Goal: Information Seeking & Learning: Compare options

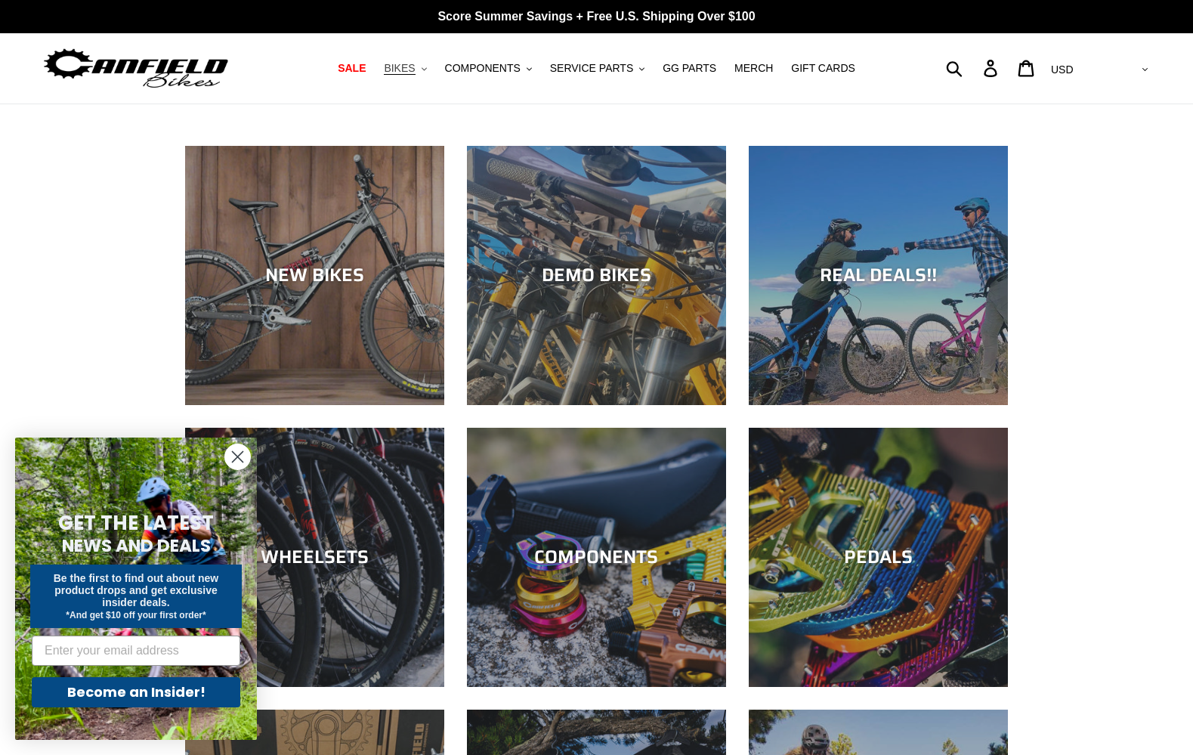
click at [415, 75] on span "BIKES" at bounding box center [399, 68] width 31 height 13
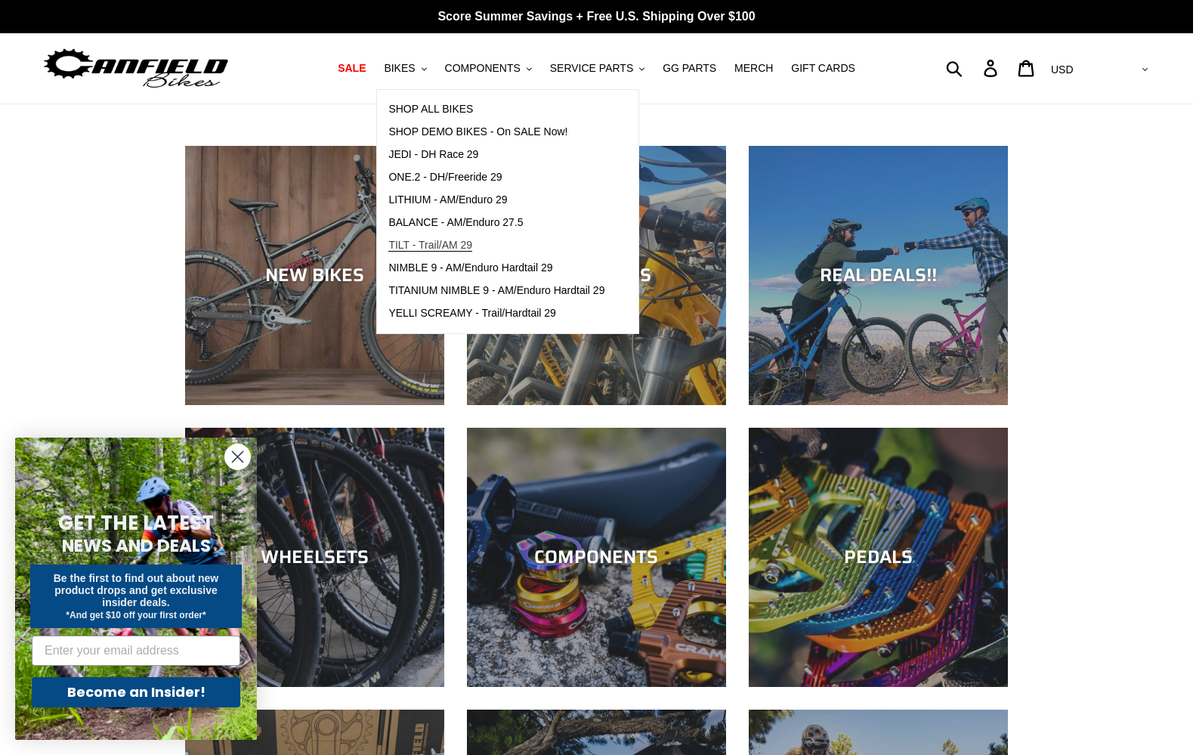
click at [471, 250] on span "TILT - Trail/AM 29" at bounding box center [430, 245] width 84 height 13
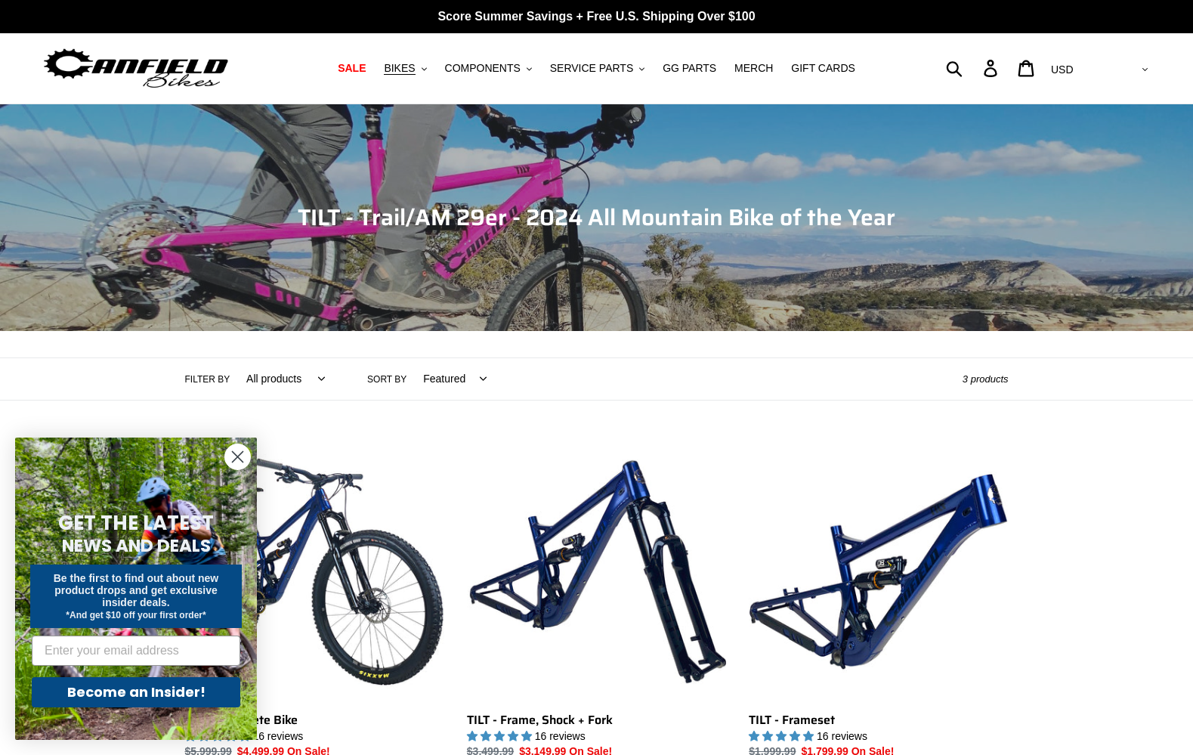
click at [238, 465] on circle "Close dialog" at bounding box center [237, 456] width 25 height 25
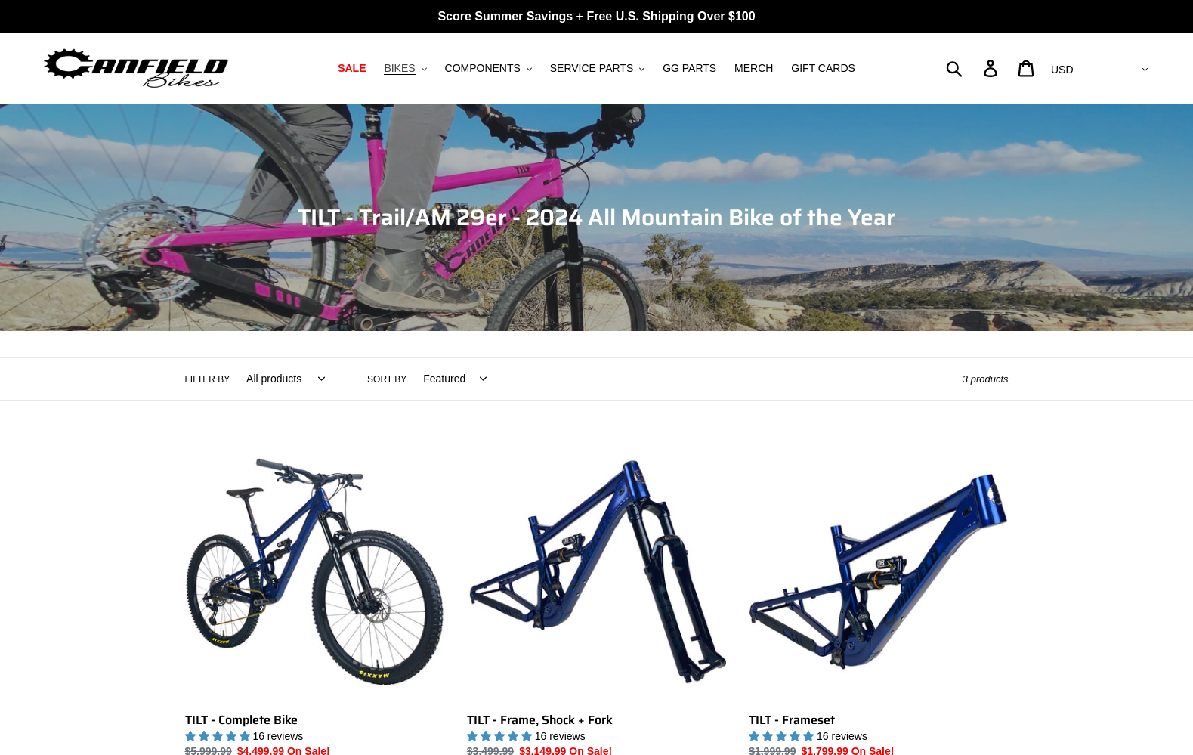
click at [415, 66] on span "BIKES" at bounding box center [399, 68] width 31 height 13
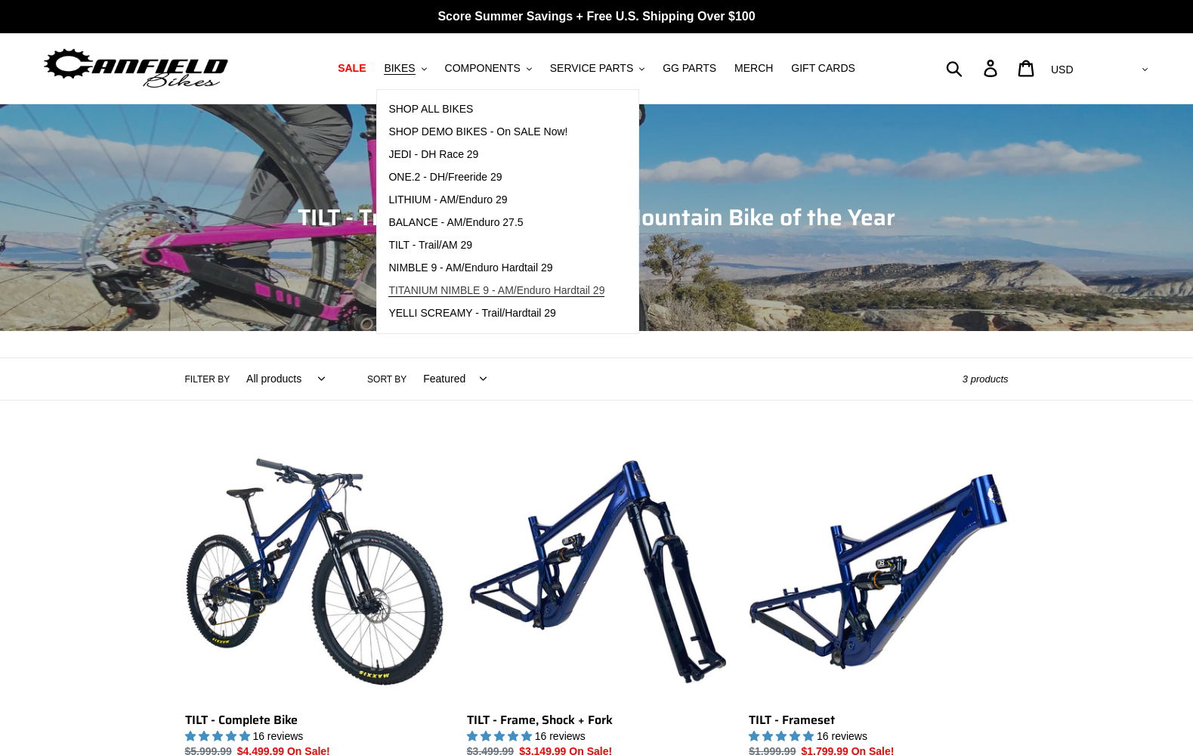
click at [552, 295] on span "TITANIUM NIMBLE 9 - AM/Enduro Hardtail 29" at bounding box center [496, 290] width 216 height 13
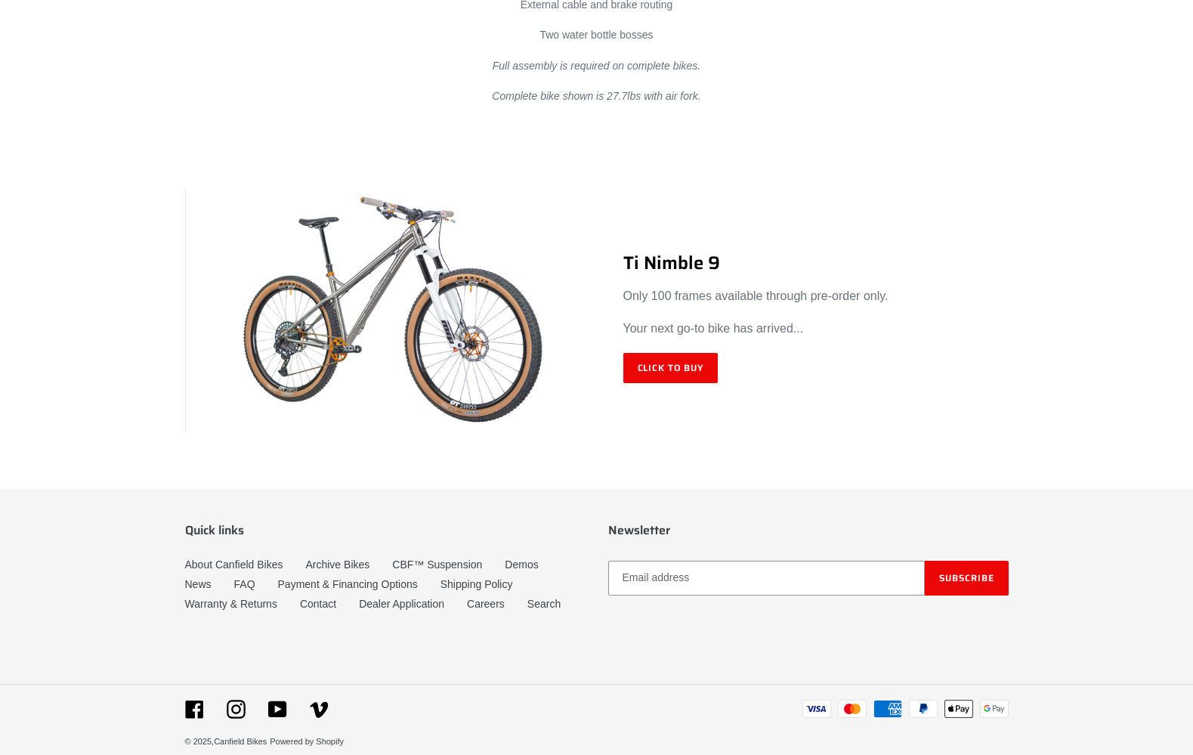
scroll to position [8860, 0]
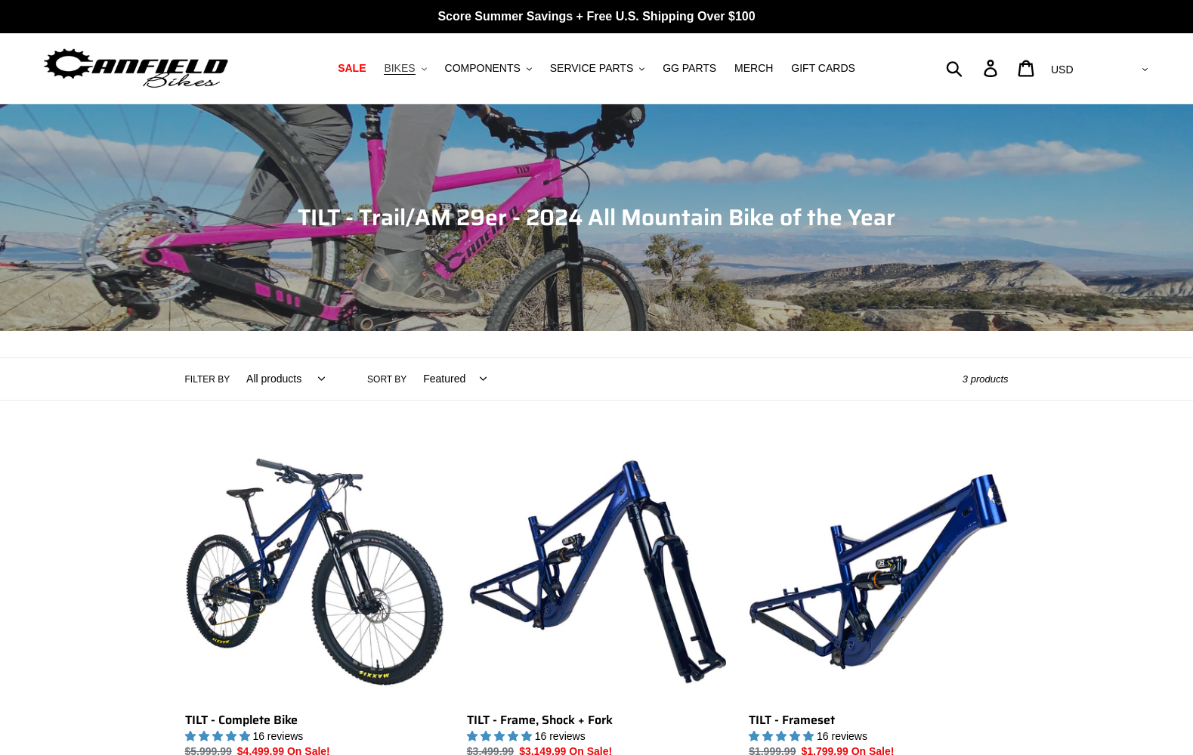
click at [431, 70] on button "BIKES .cls-1{fill:#231f20}" at bounding box center [404, 68] width 57 height 20
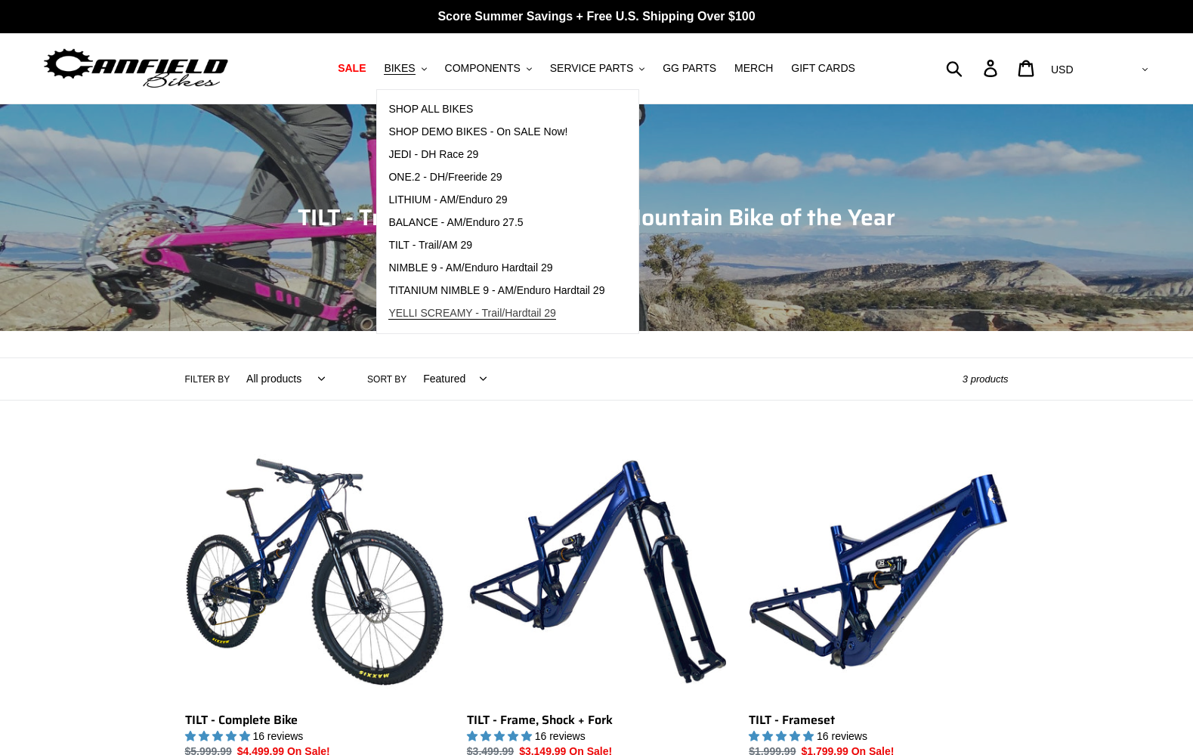
click at [479, 311] on span "YELLI SCREAMY - Trail/Hardtail 29" at bounding box center [472, 313] width 168 height 13
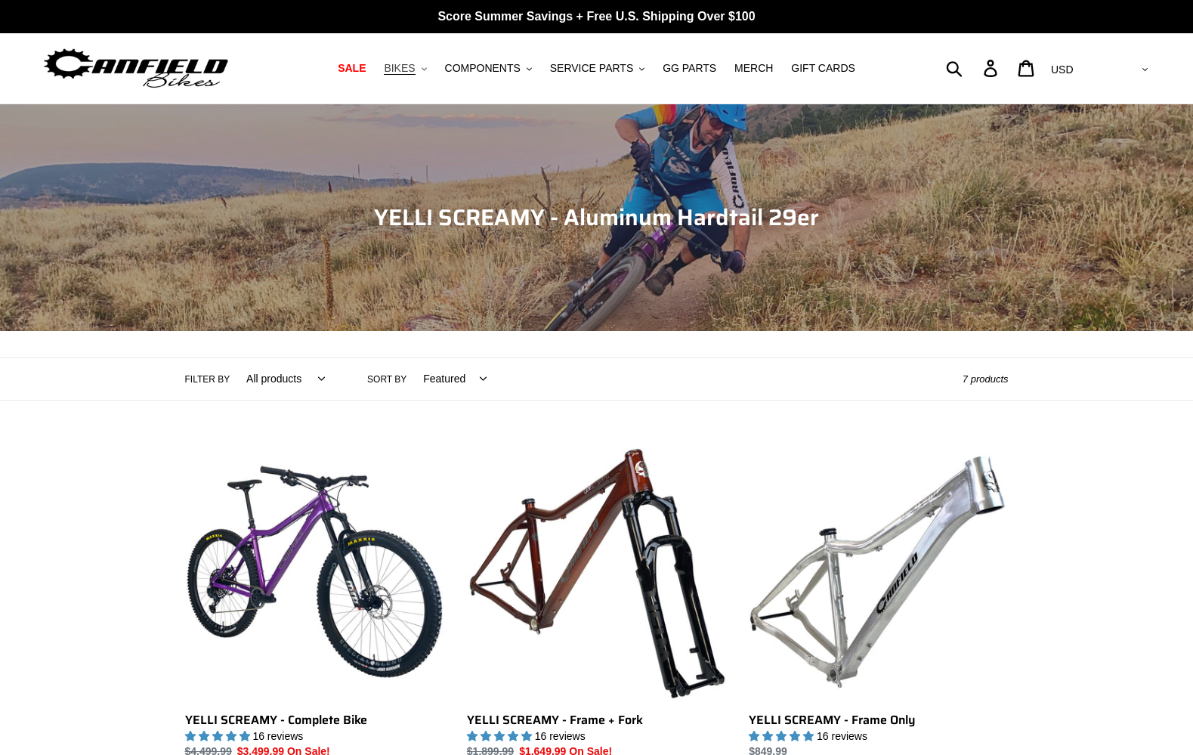
click at [407, 73] on span "BIKES" at bounding box center [399, 68] width 31 height 13
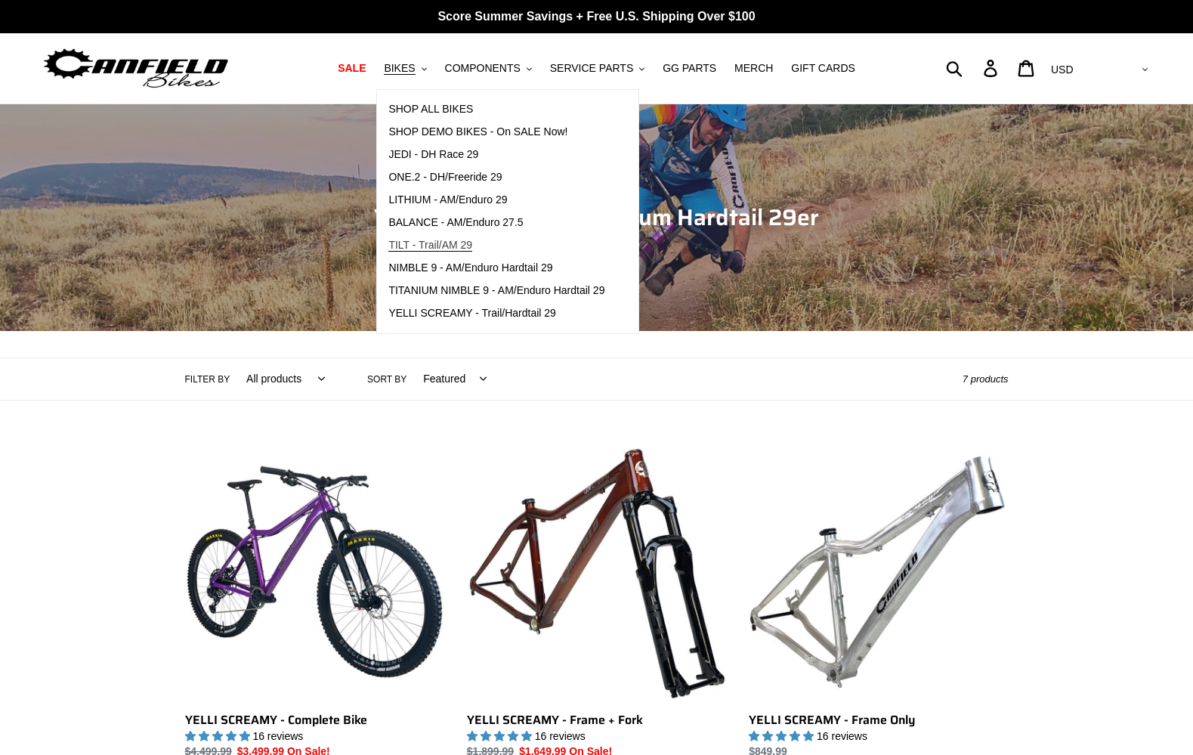
click at [456, 248] on span "TILT - Trail/AM 29" at bounding box center [430, 245] width 84 height 13
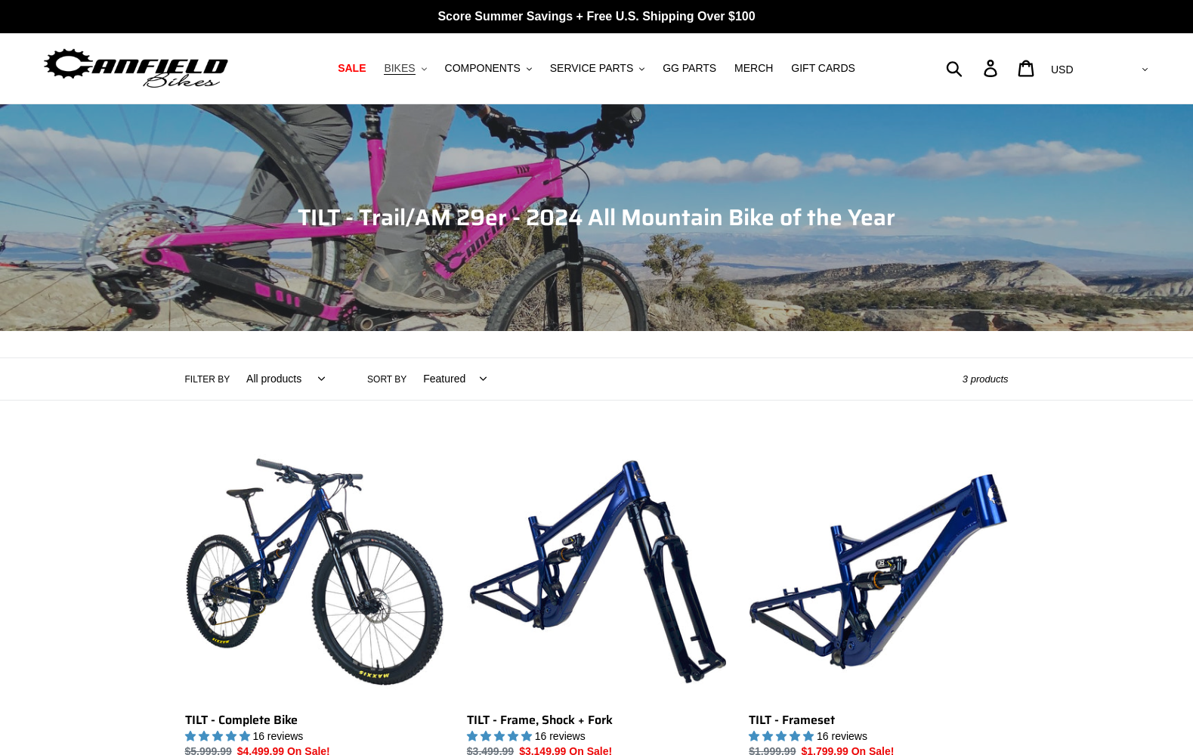
click at [415, 68] on span "BIKES" at bounding box center [399, 68] width 31 height 13
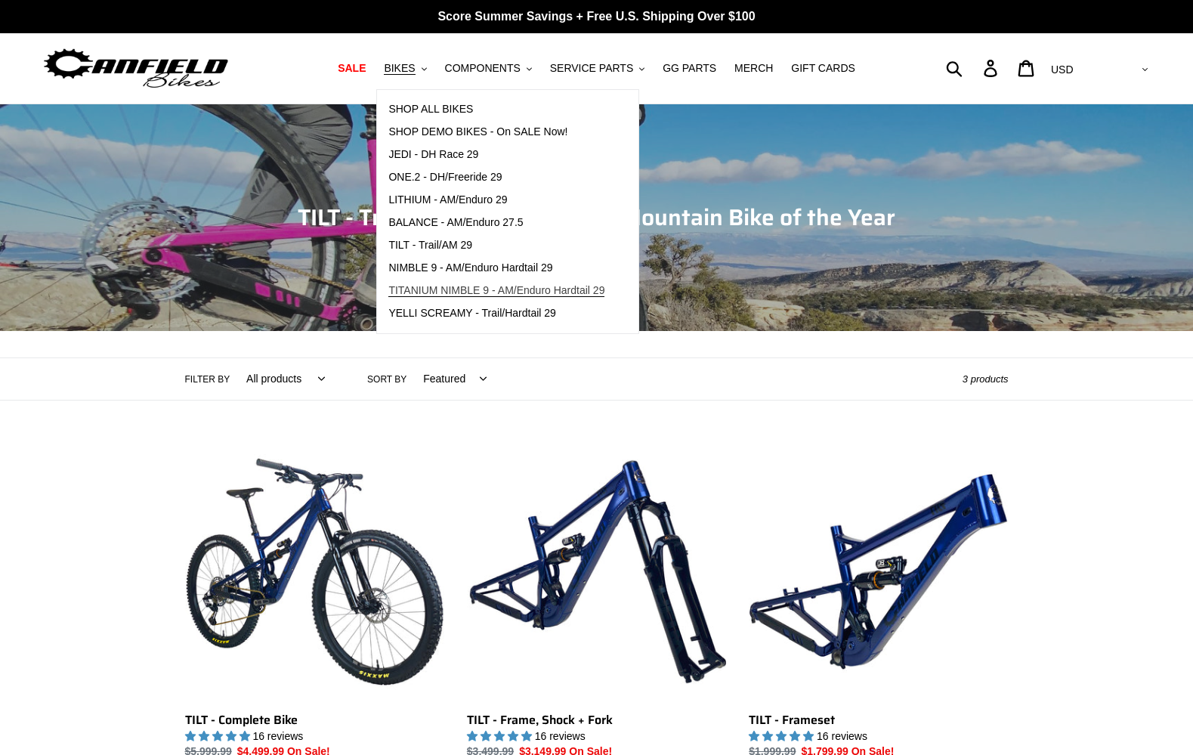
click at [508, 286] on span "TITANIUM NIMBLE 9 - AM/Enduro Hardtail 29" at bounding box center [496, 290] width 216 height 13
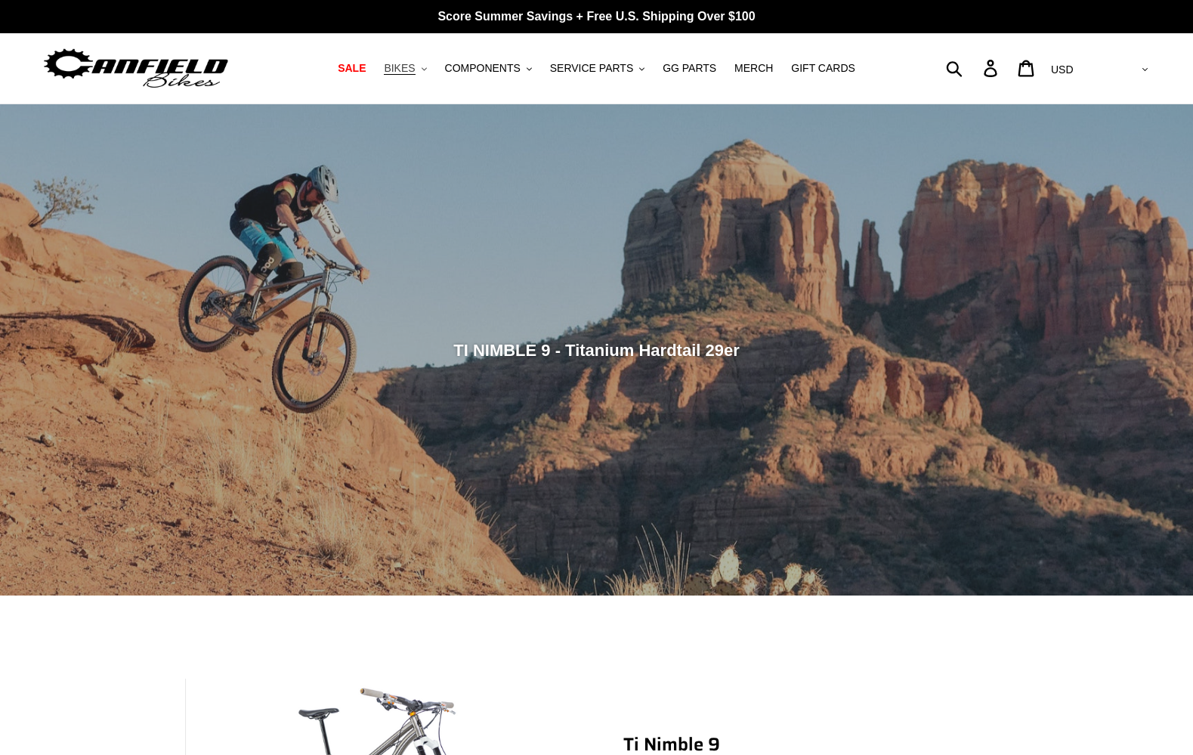
click at [415, 68] on span "BIKES" at bounding box center [399, 68] width 31 height 13
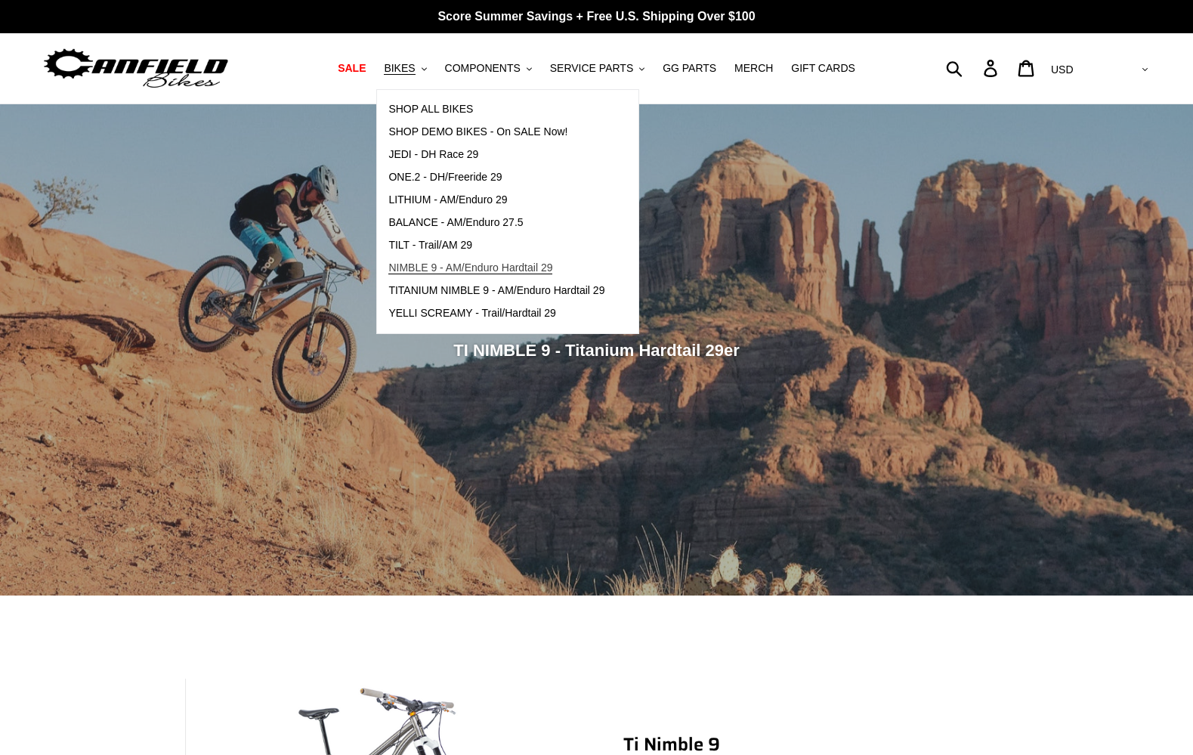
click at [485, 261] on span "NIMBLE 9 - AM/Enduro Hardtail 29" at bounding box center [470, 267] width 164 height 13
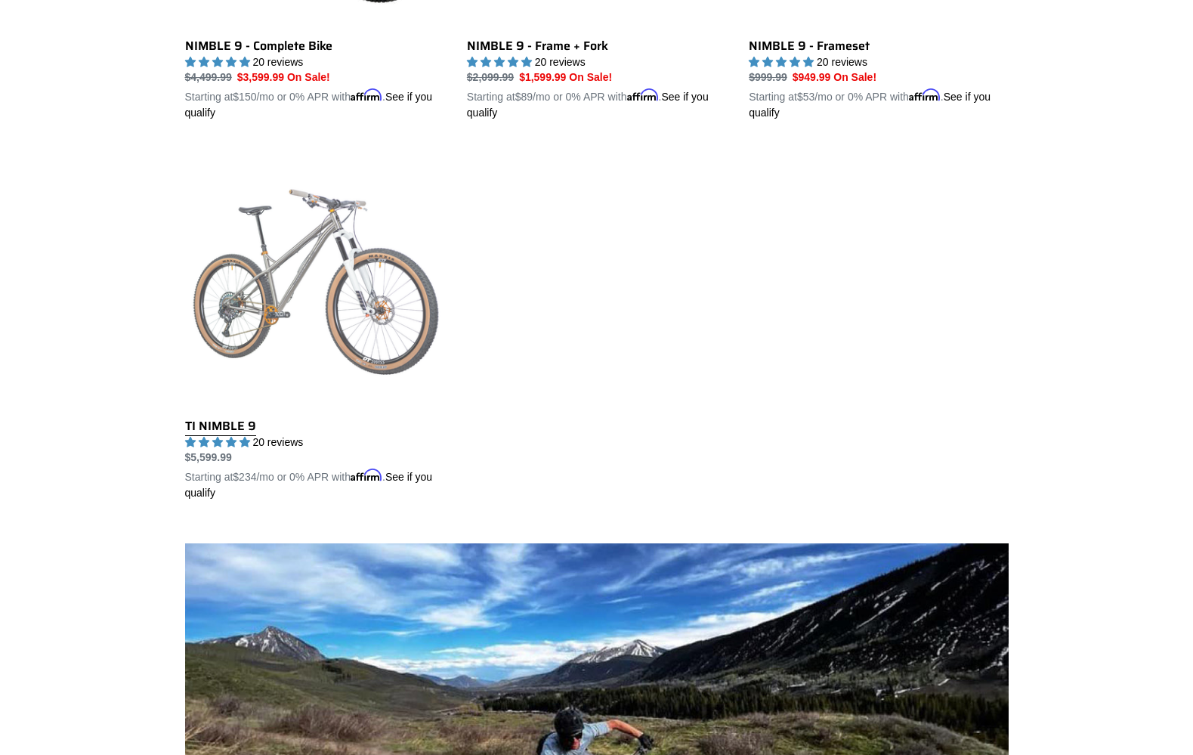
scroll to position [680, 0]
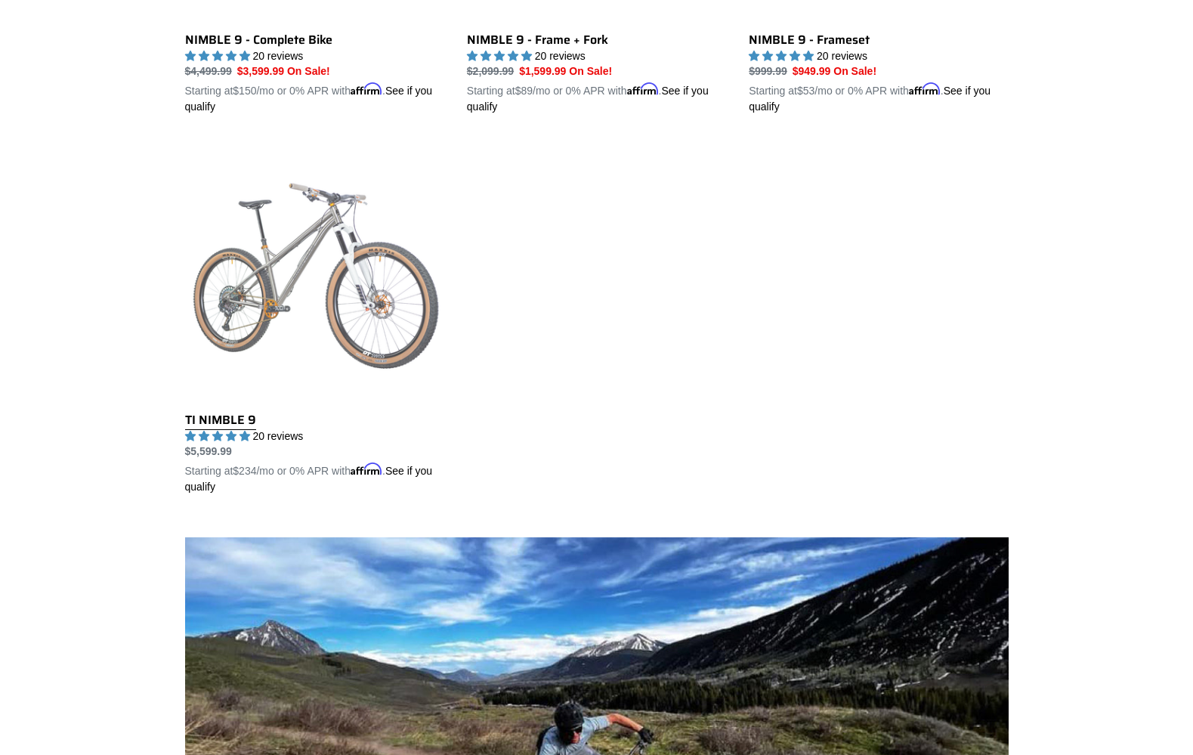
click at [262, 294] on link "TI NIMBLE 9" at bounding box center [314, 318] width 259 height 354
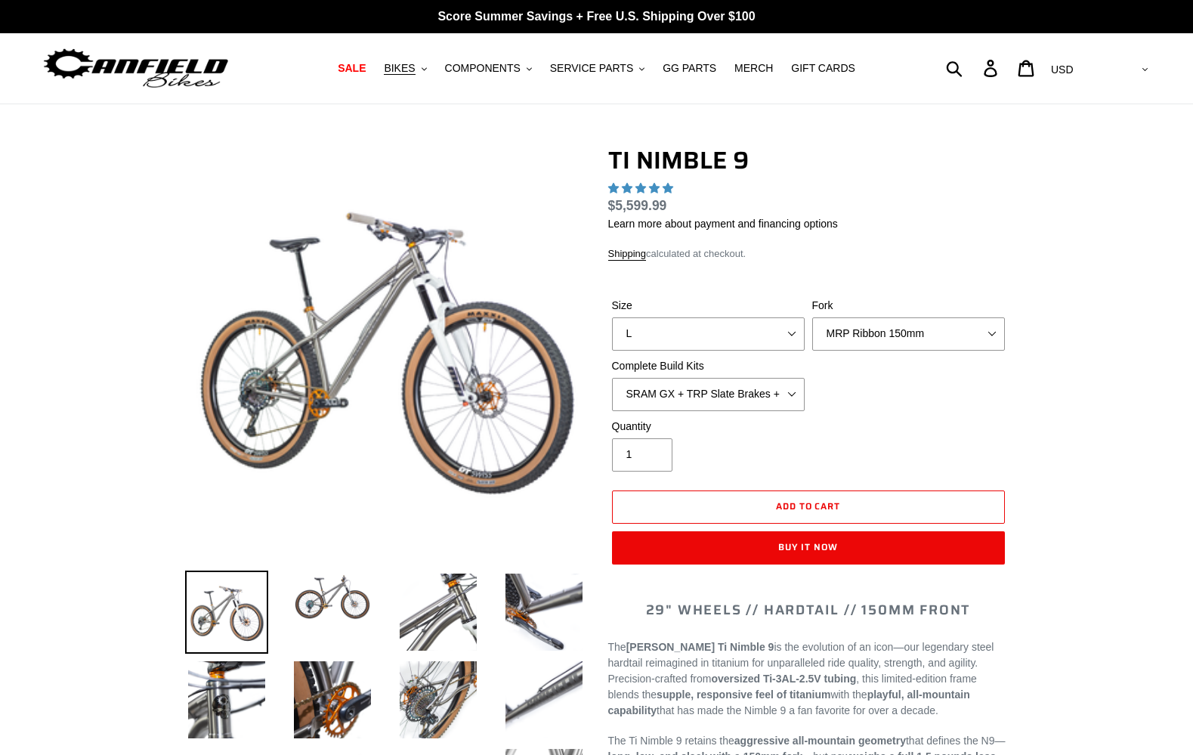
select select "highest-rating"
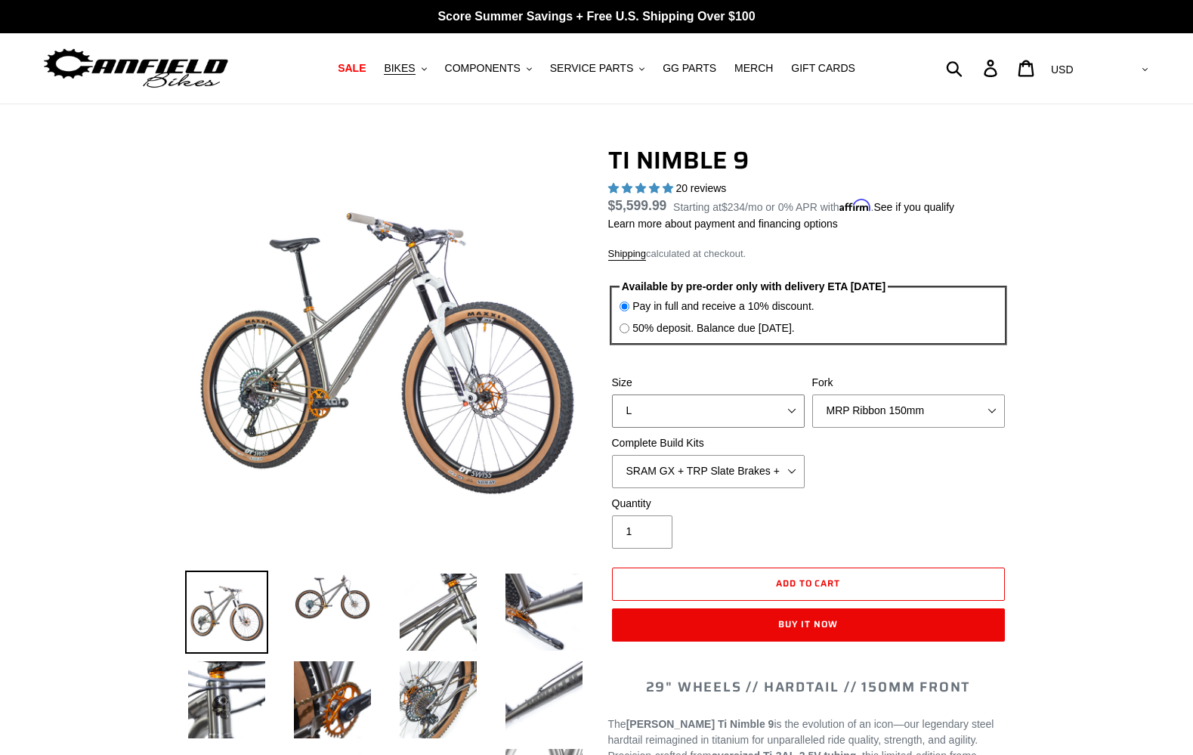
click at [750, 415] on select "S M L XL / XXL (Specify at checkout)" at bounding box center [708, 410] width 193 height 33
select select "S"
click at [612, 394] on select "S M L XL / XXL (Specify at checkout)" at bounding box center [708, 410] width 193 height 33
click at [910, 425] on select "MRP Ribbon 150mm RockShox Lyrik 150mm Fox Factory 36 150mm Cane Creek Helm 150m…" at bounding box center [908, 410] width 193 height 33
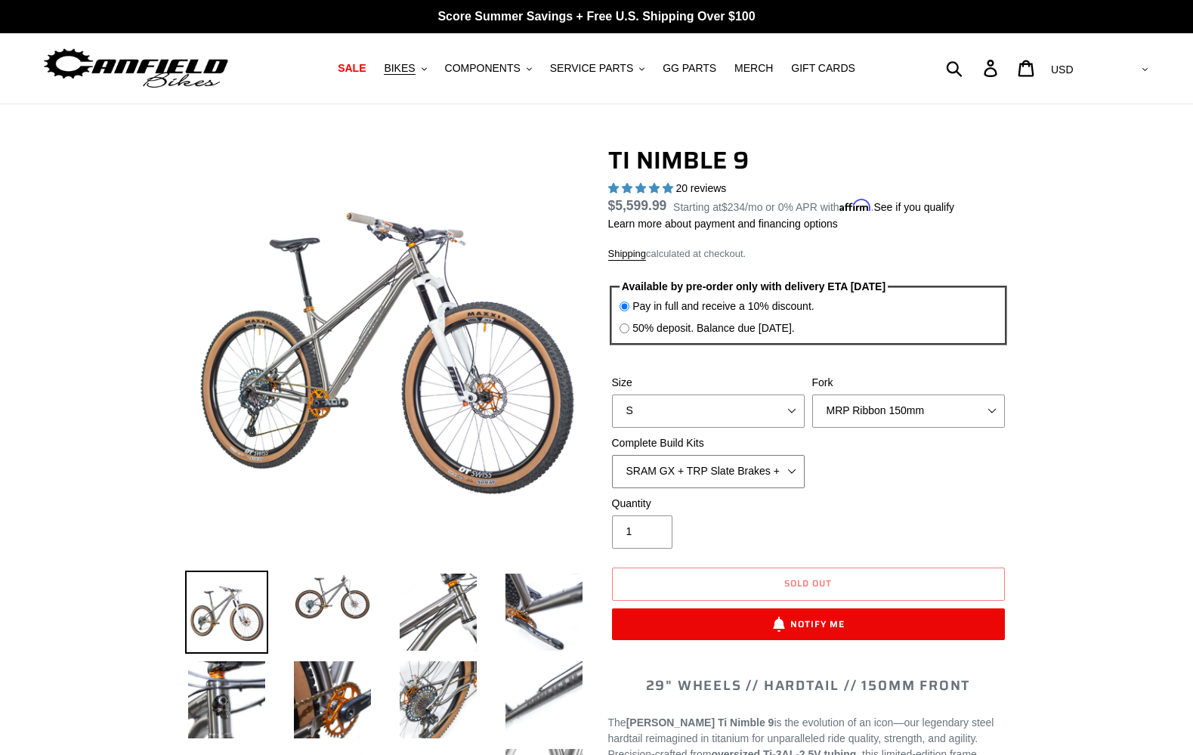
click at [729, 471] on select "SRAM GX + TRP Slate Brakes + Rotors + e13 LG-1 Wheels SHIMANO XT + SHIMANO brak…" at bounding box center [708, 471] width 193 height 33
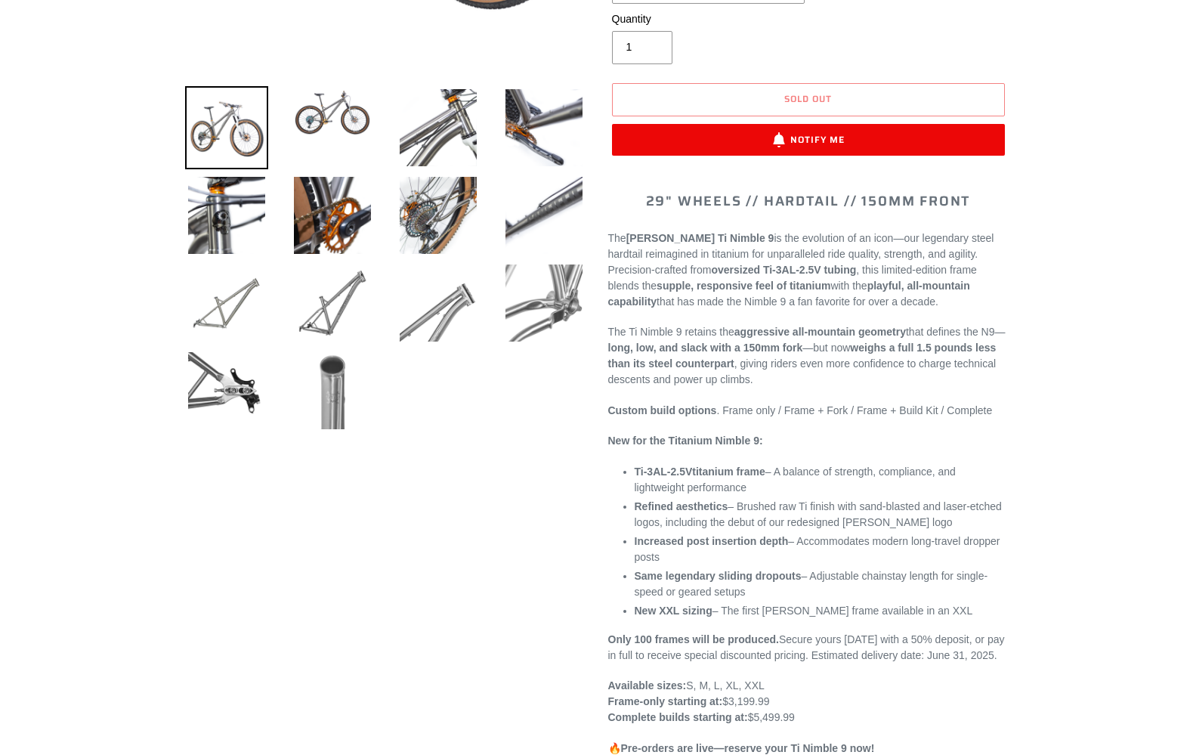
scroll to position [529, 0]
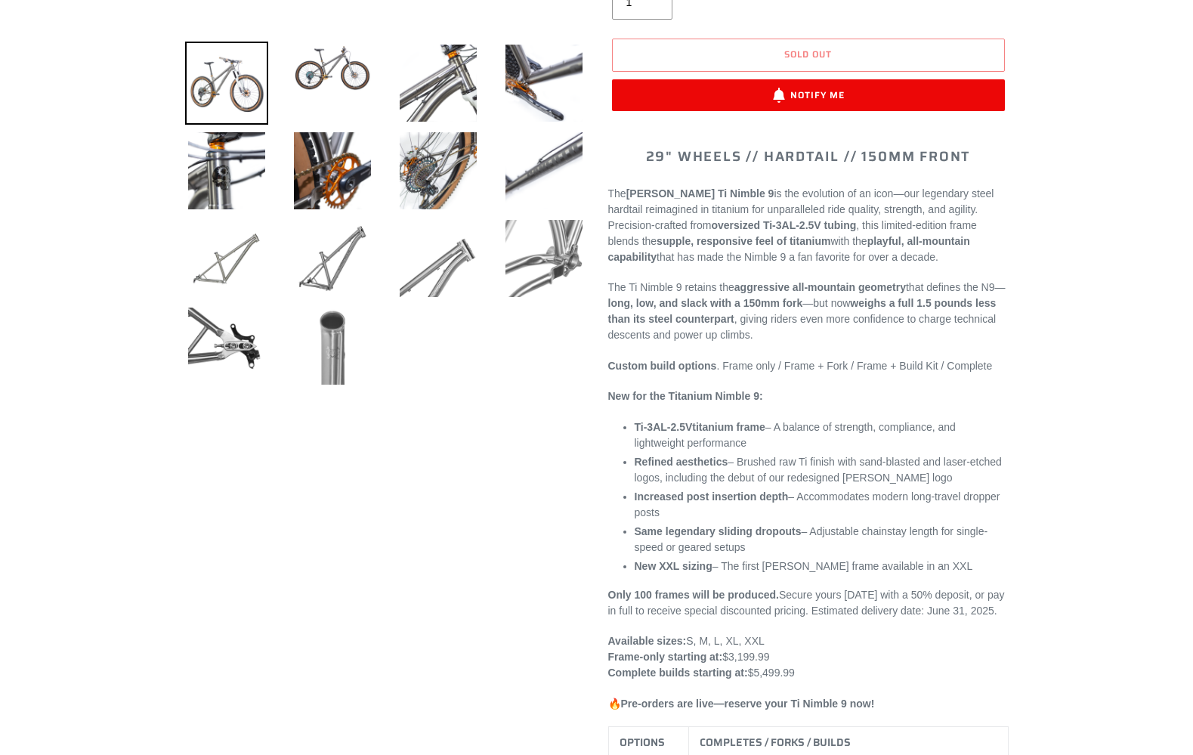
click at [344, 360] on img at bounding box center [332, 345] width 83 height 83
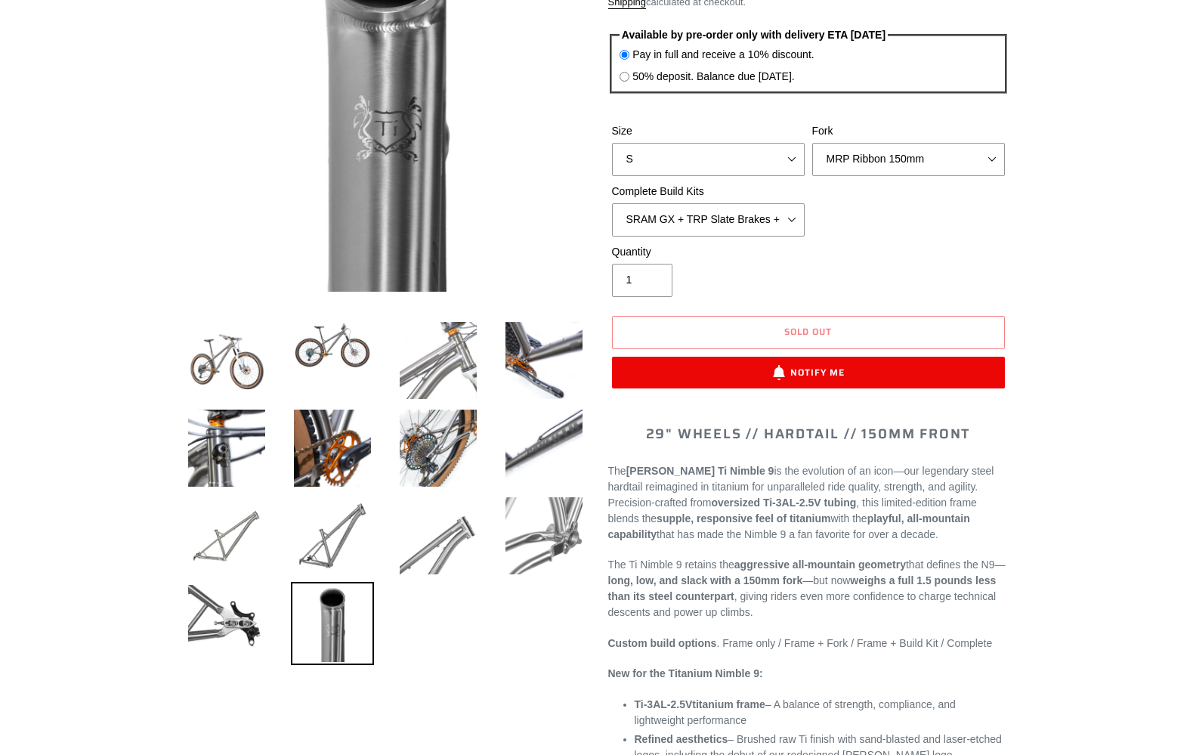
scroll to position [151, 0]
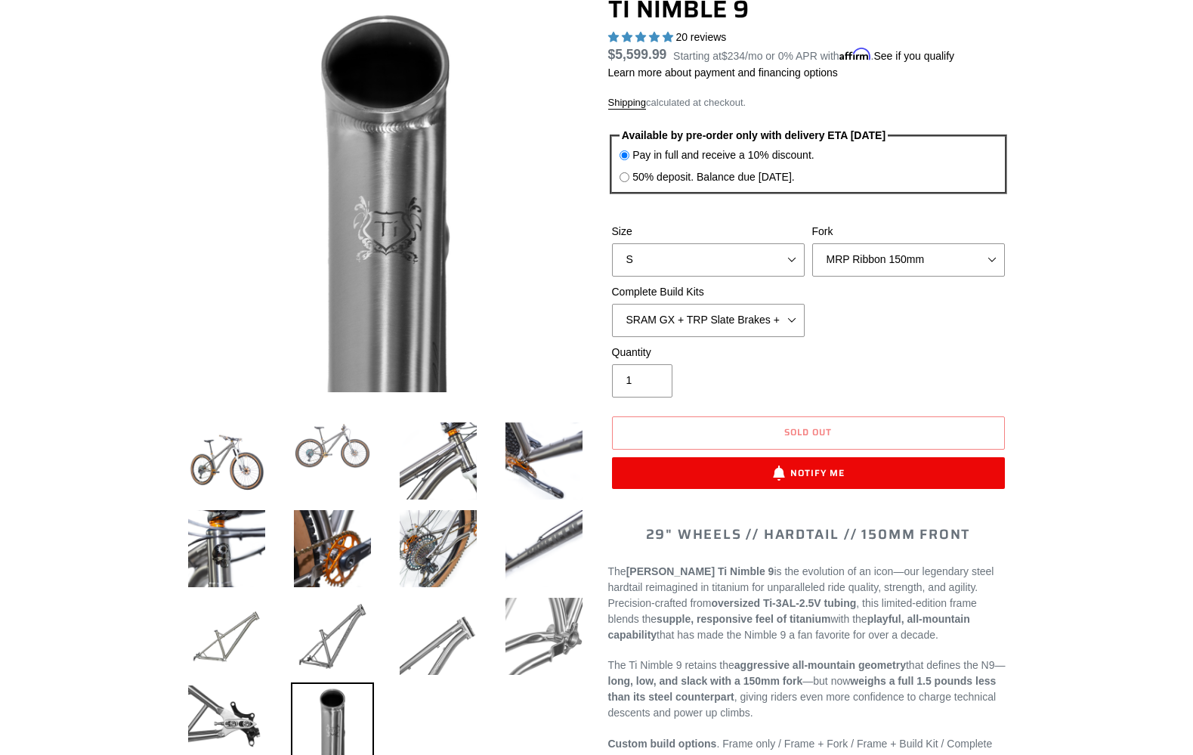
click at [343, 443] on img at bounding box center [332, 445] width 83 height 53
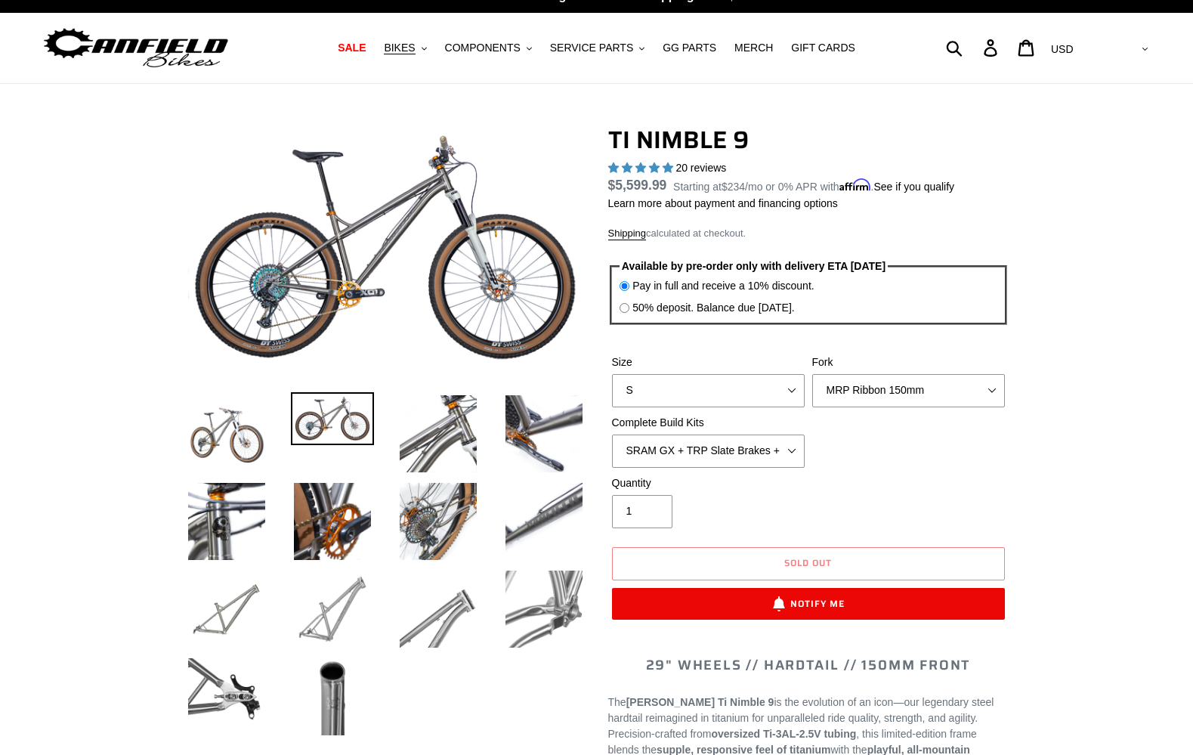
scroll to position [0, 0]
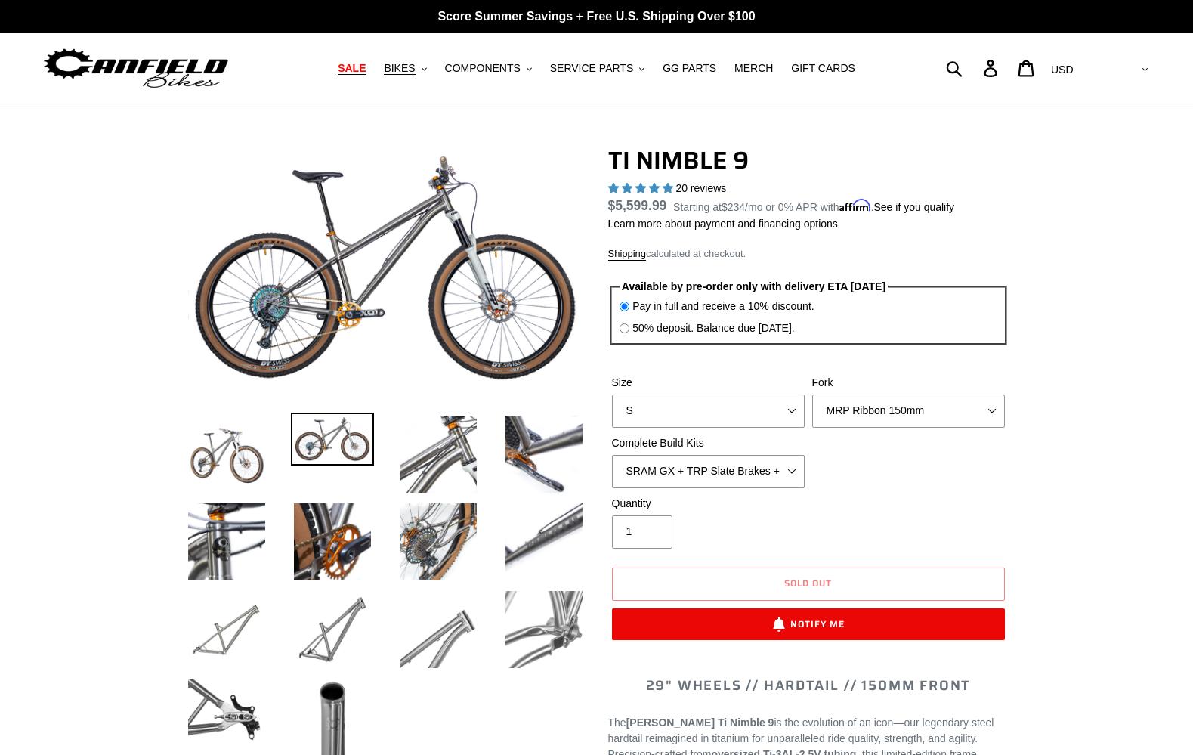
click at [366, 75] on span "SALE" at bounding box center [352, 68] width 28 height 13
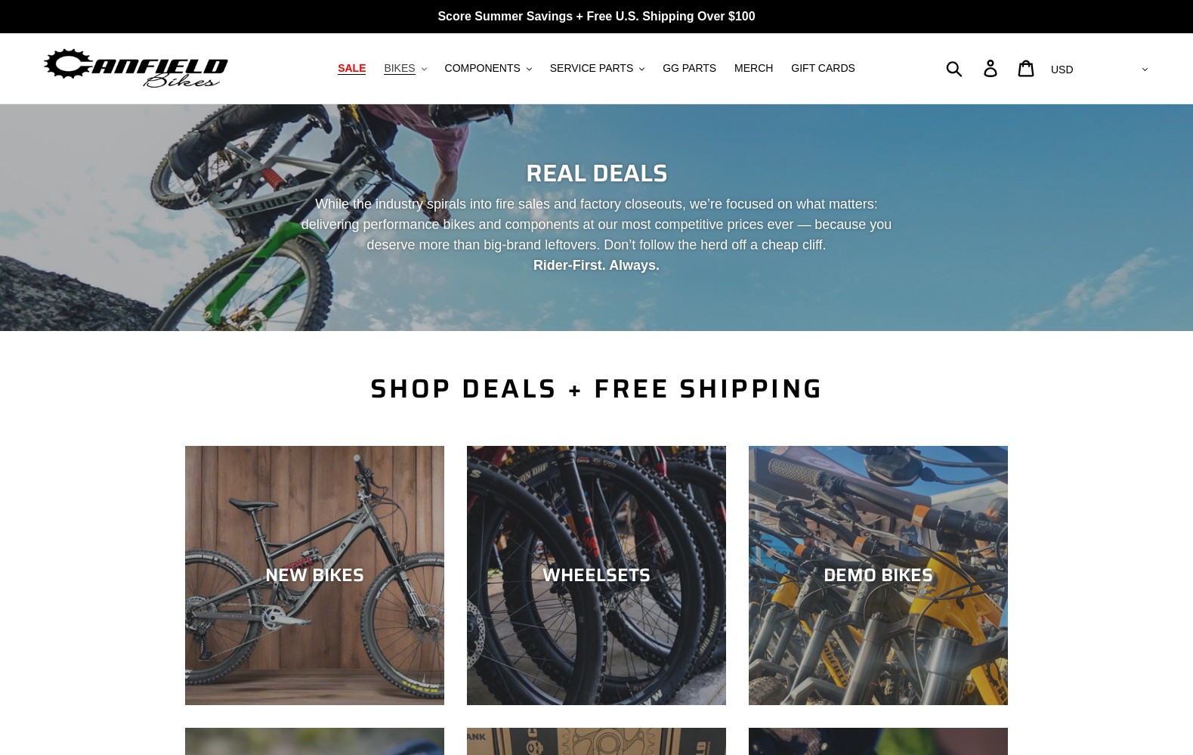
click at [412, 71] on span "BIKES" at bounding box center [399, 68] width 31 height 13
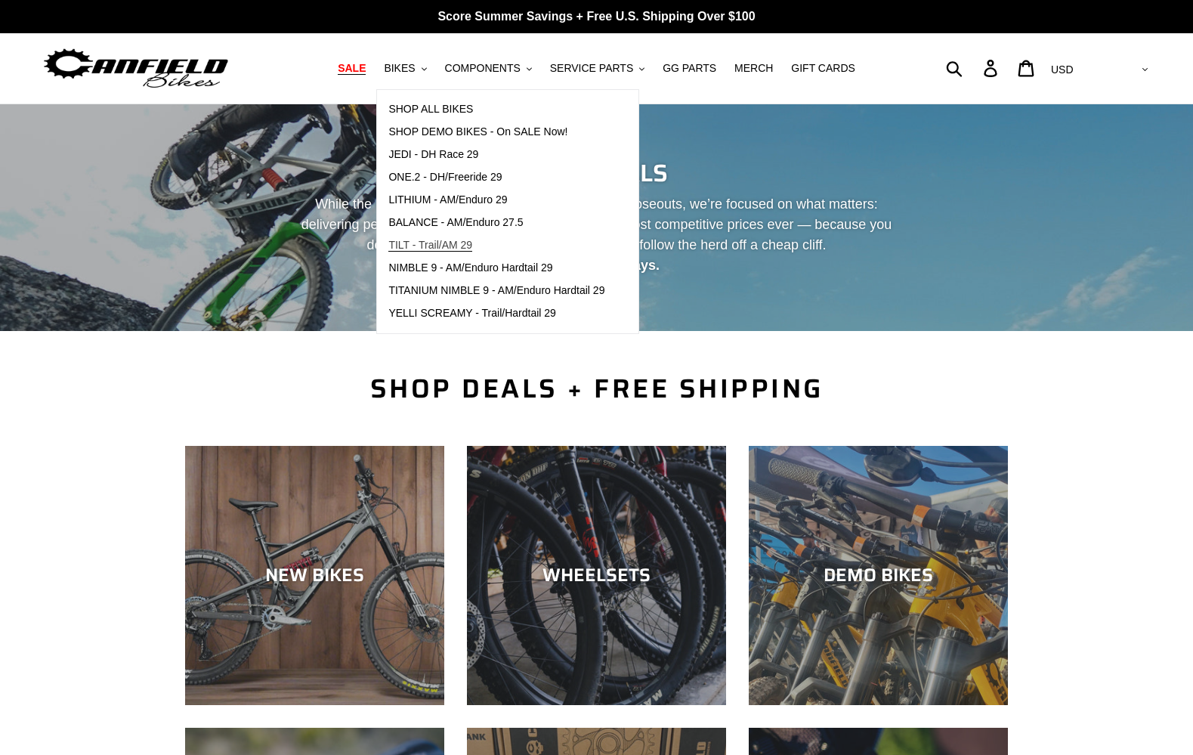
click at [453, 241] on span "TILT - Trail/AM 29" at bounding box center [430, 245] width 84 height 13
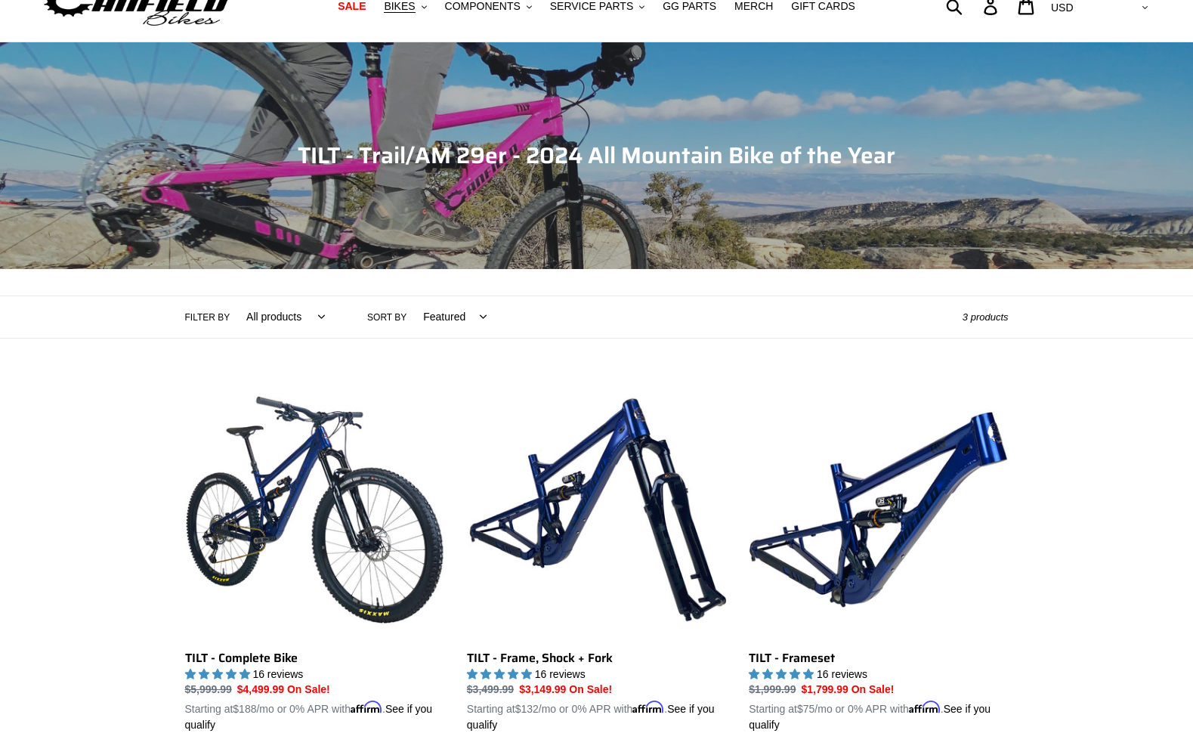
scroll to position [76, 0]
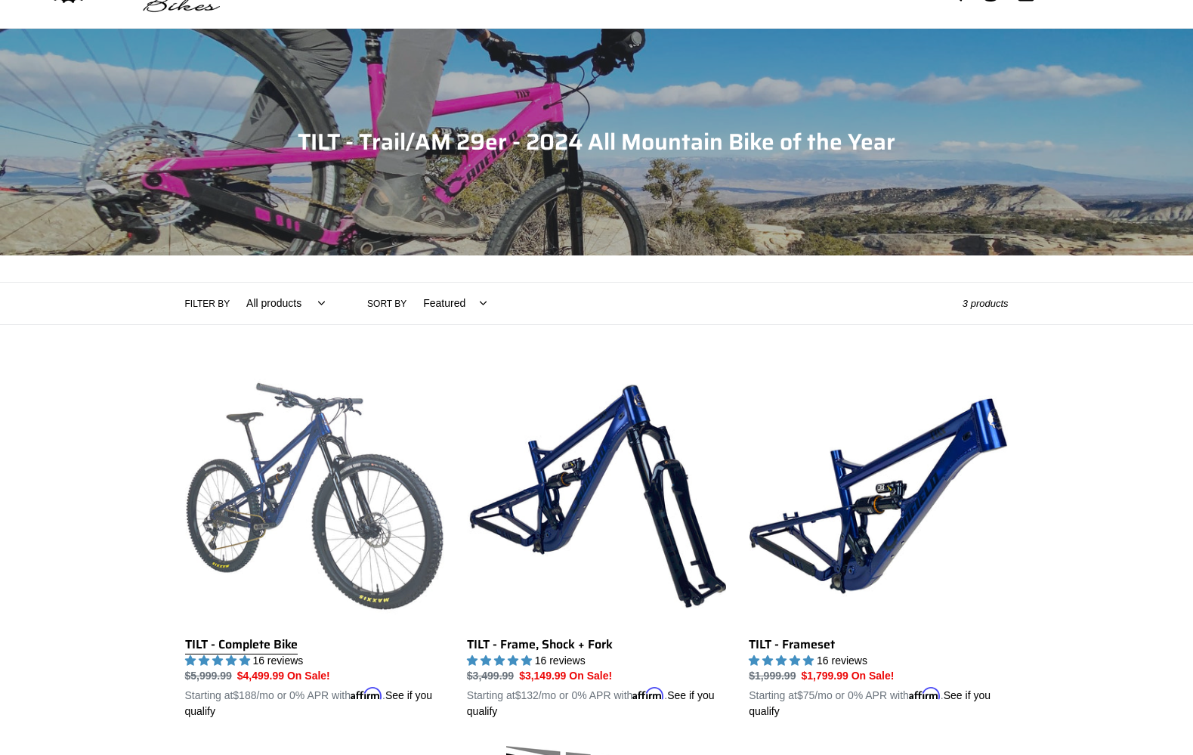
click at [345, 482] on link "TILT - Complete Bike" at bounding box center [314, 543] width 259 height 354
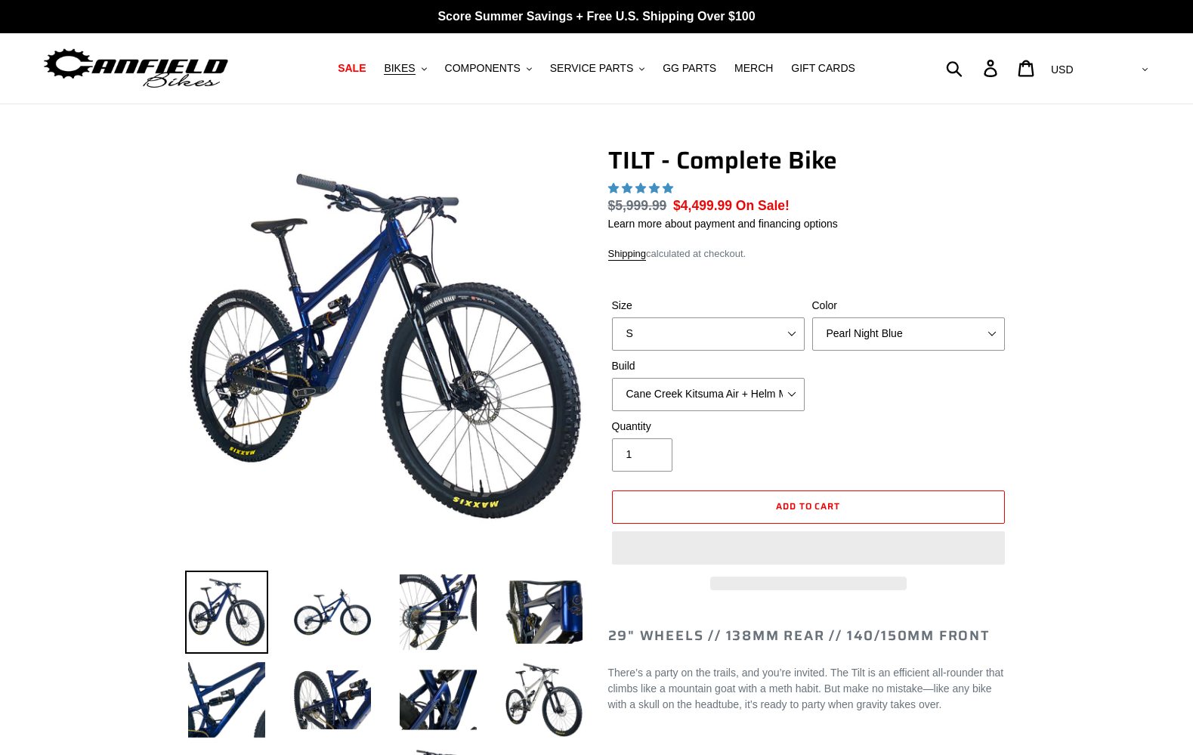
select select "highest-rating"
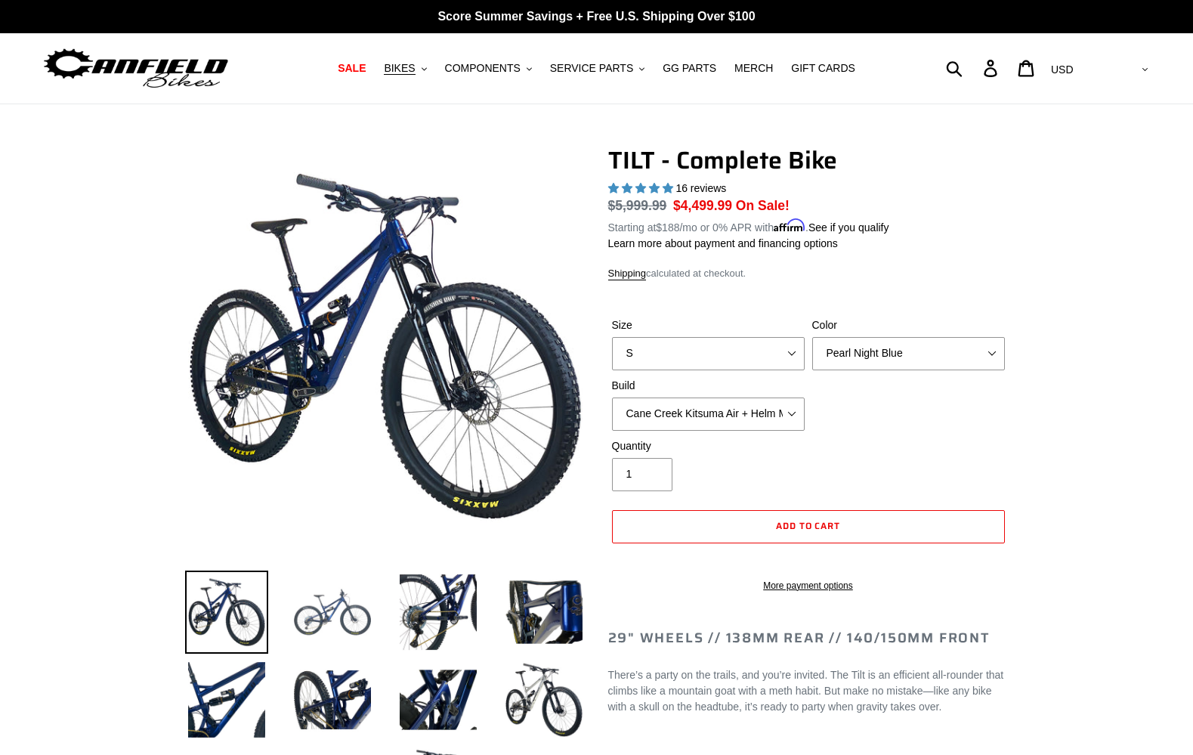
click at [354, 614] on img at bounding box center [332, 611] width 83 height 83
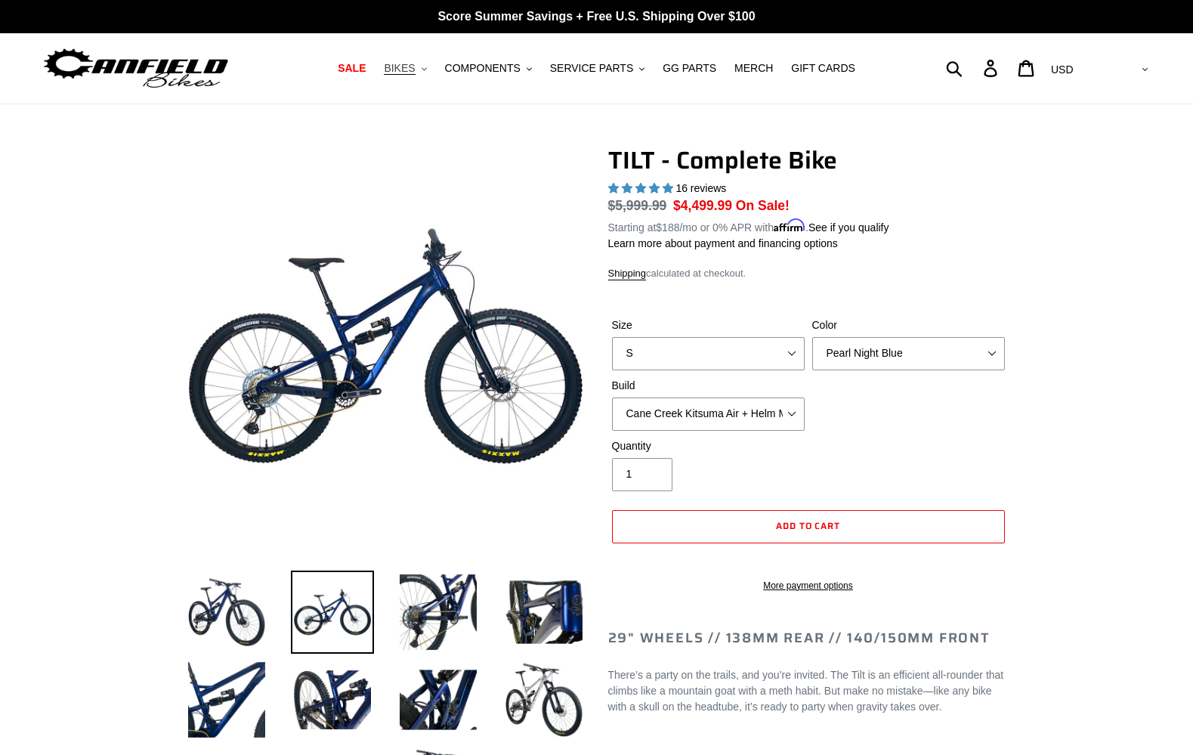
click at [415, 70] on span "BIKES" at bounding box center [399, 68] width 31 height 13
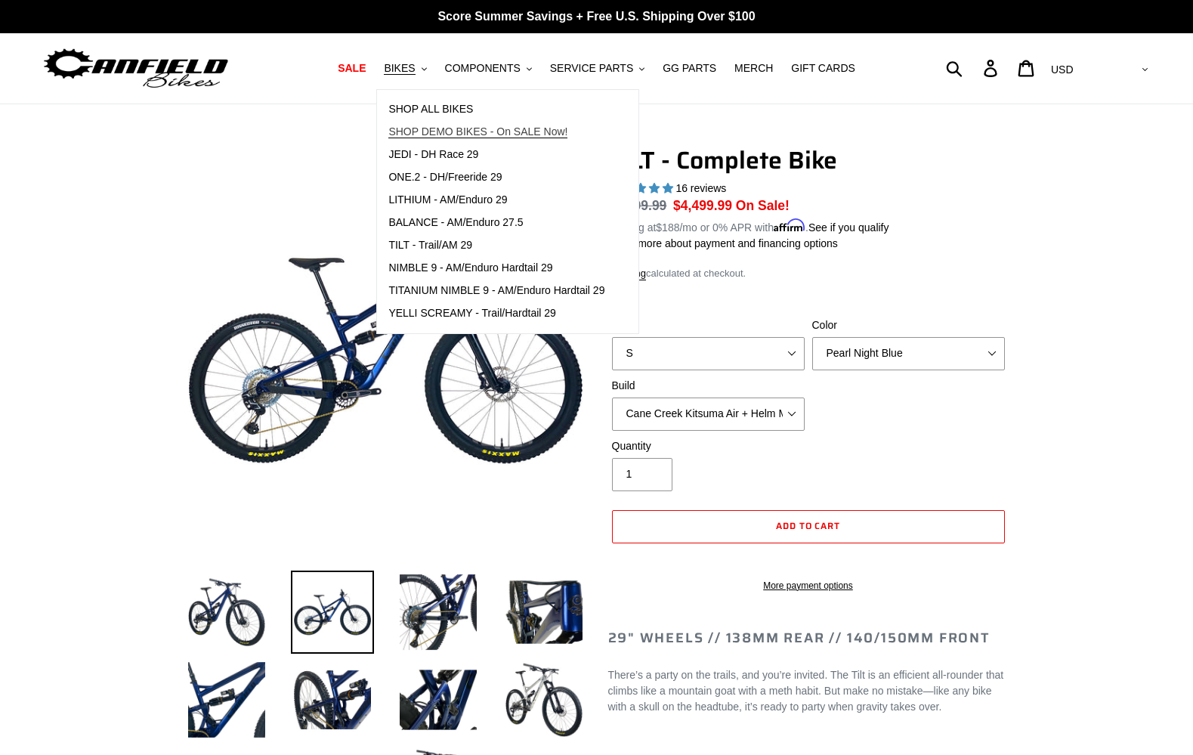
click at [456, 138] on span "SHOP DEMO BIKES - On SALE Now!" at bounding box center [477, 131] width 179 height 13
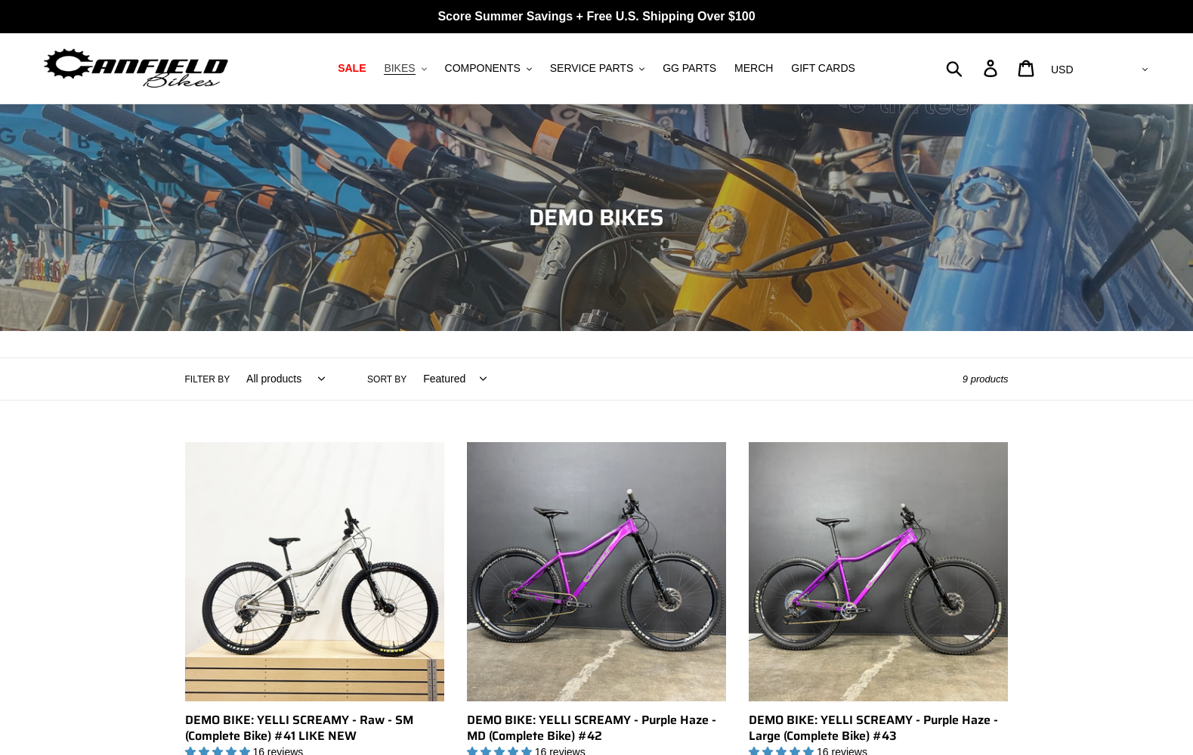
click at [413, 73] on span "BIKES" at bounding box center [399, 68] width 31 height 13
